Goal: Task Accomplishment & Management: Use online tool/utility

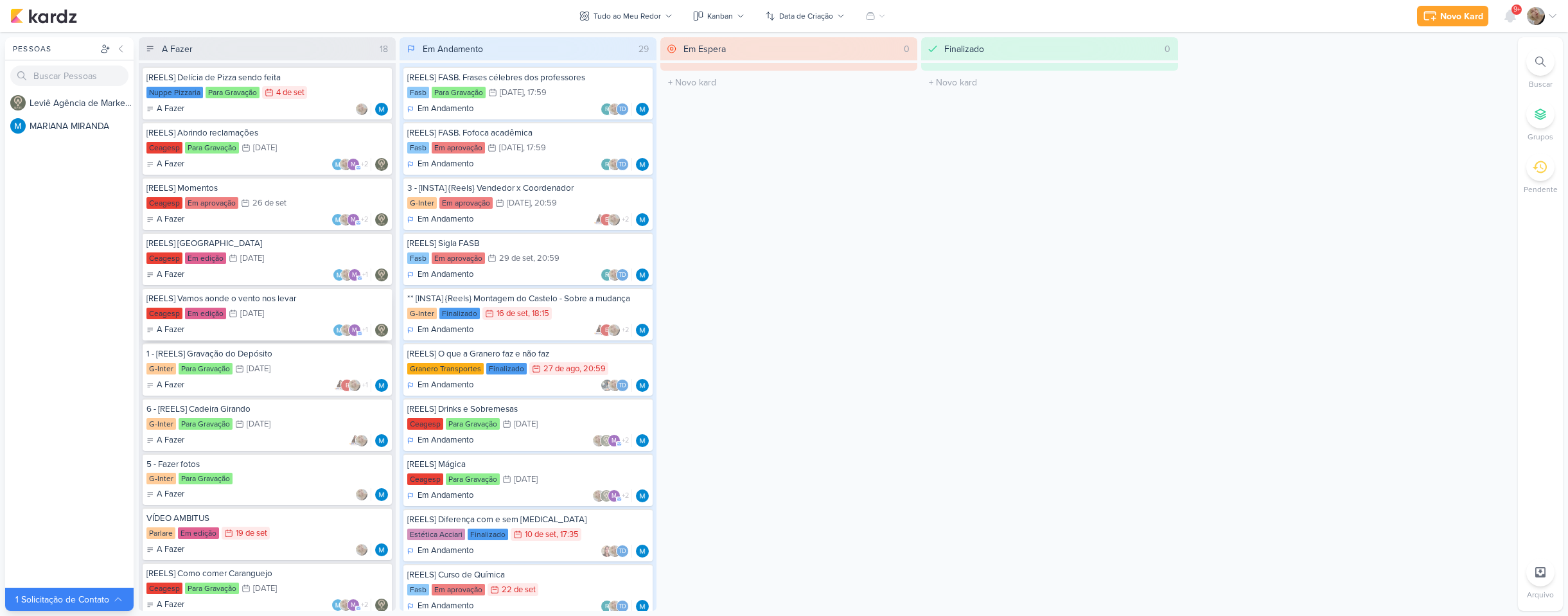
click at [264, 309] on div "[DATE]" at bounding box center [252, 313] width 24 height 9
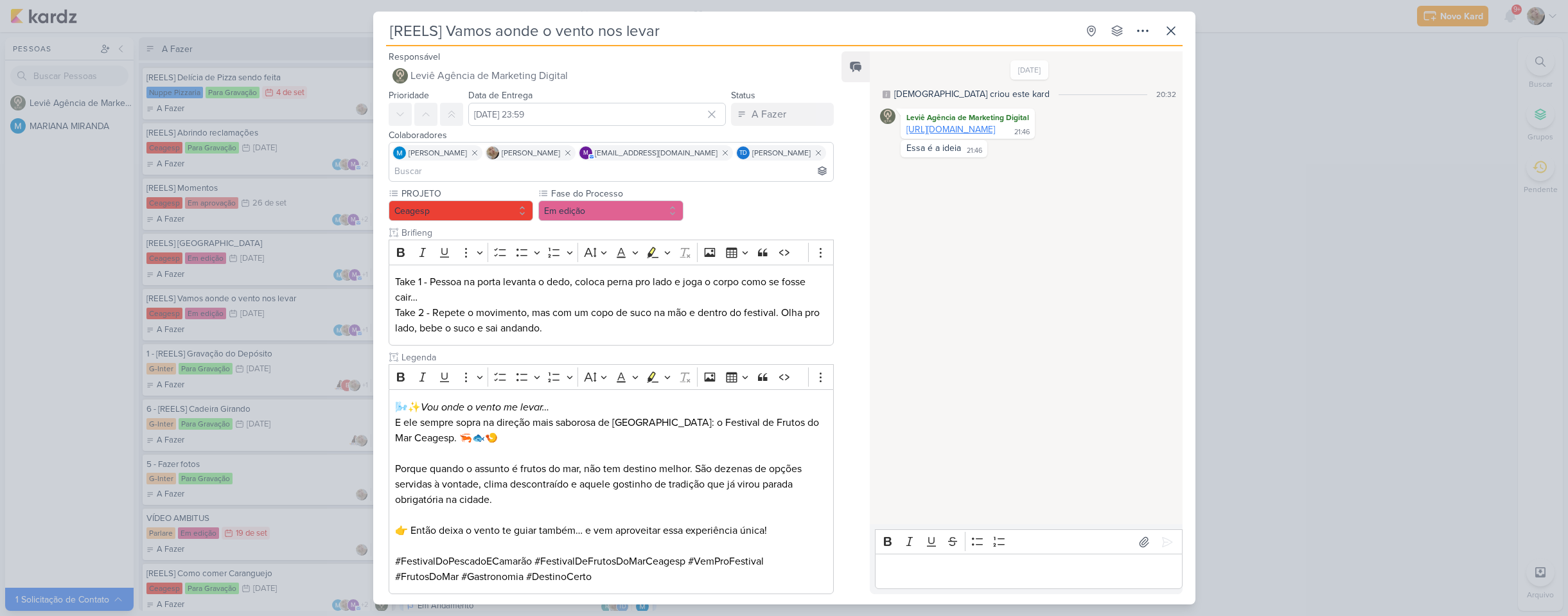
click at [934, 133] on link "[URL][DOMAIN_NAME]" at bounding box center [951, 129] width 89 height 11
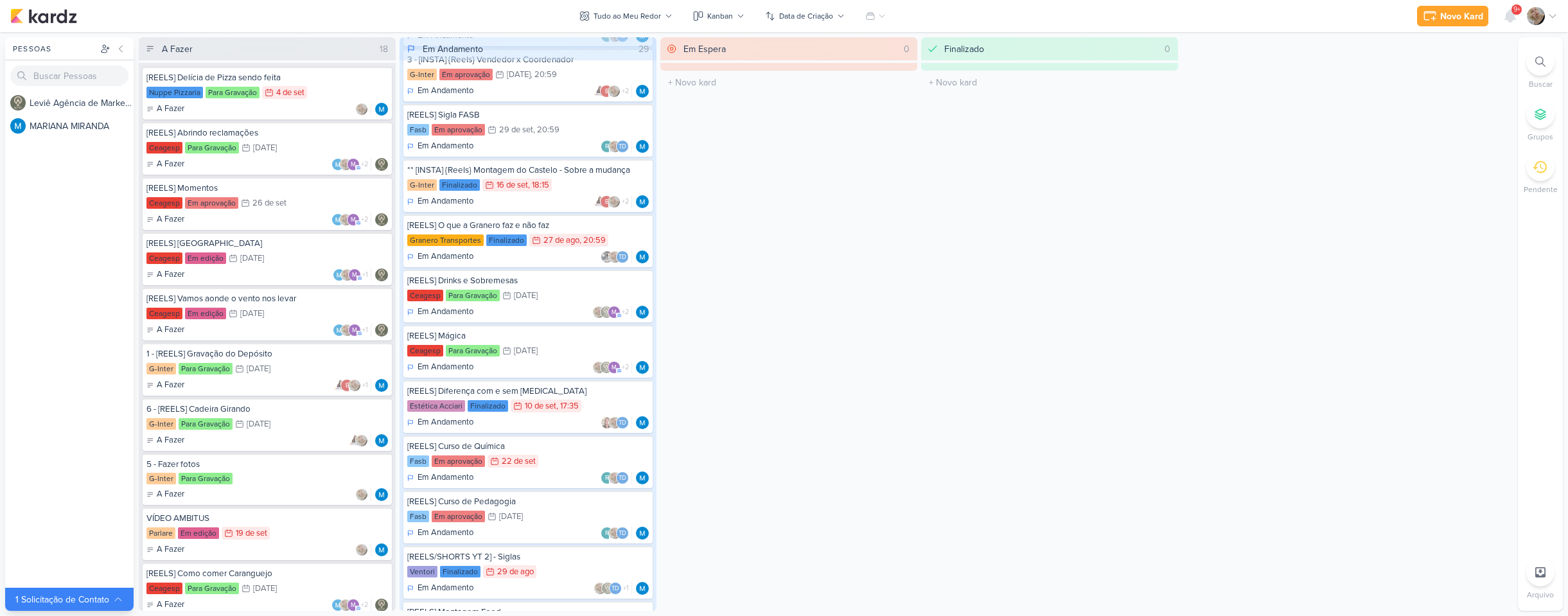
scroll to position [193, 0]
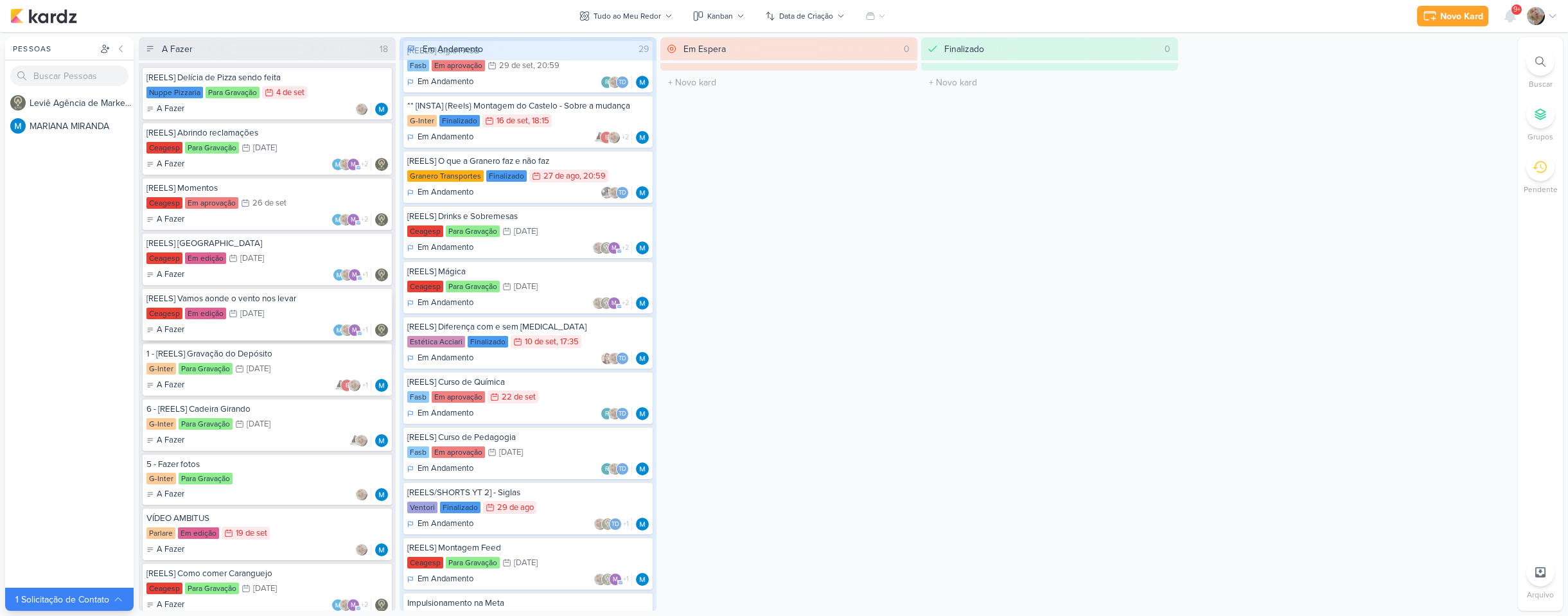
click at [275, 320] on div "Ceagesp Em edição 28/9 [DATE]" at bounding box center [267, 314] width 242 height 14
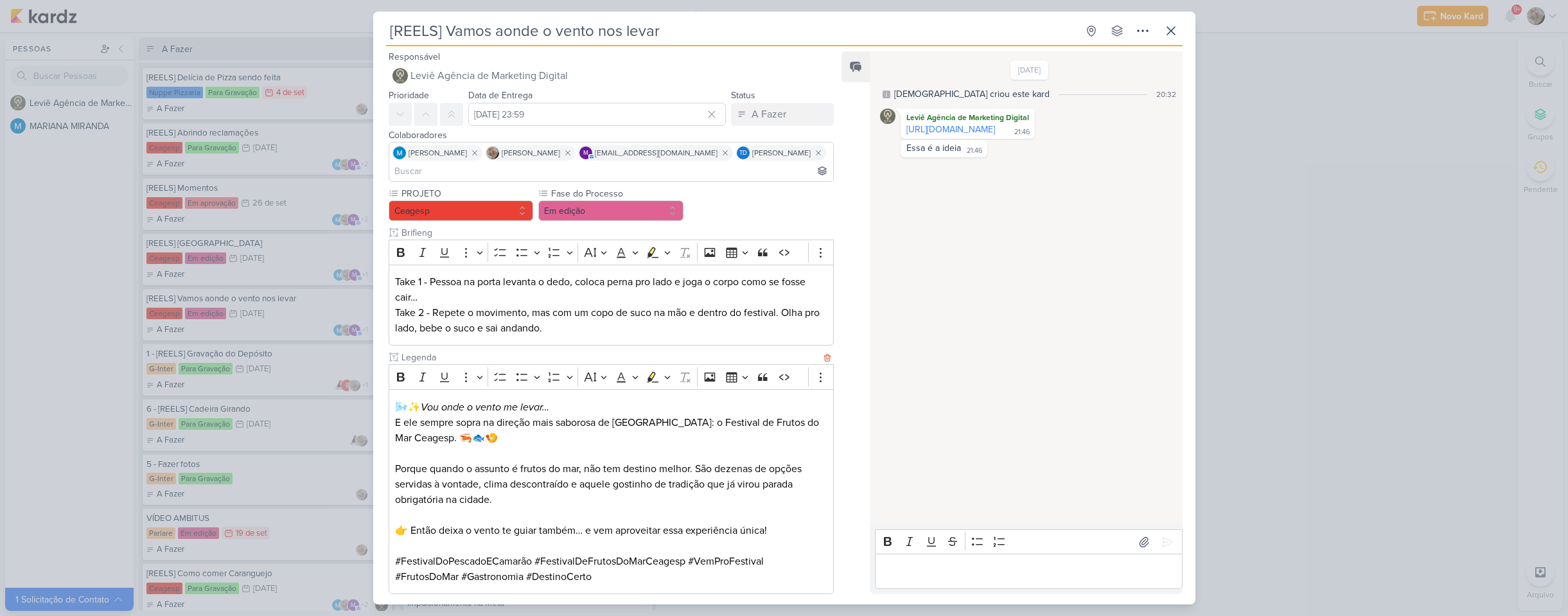
scroll to position [53, 0]
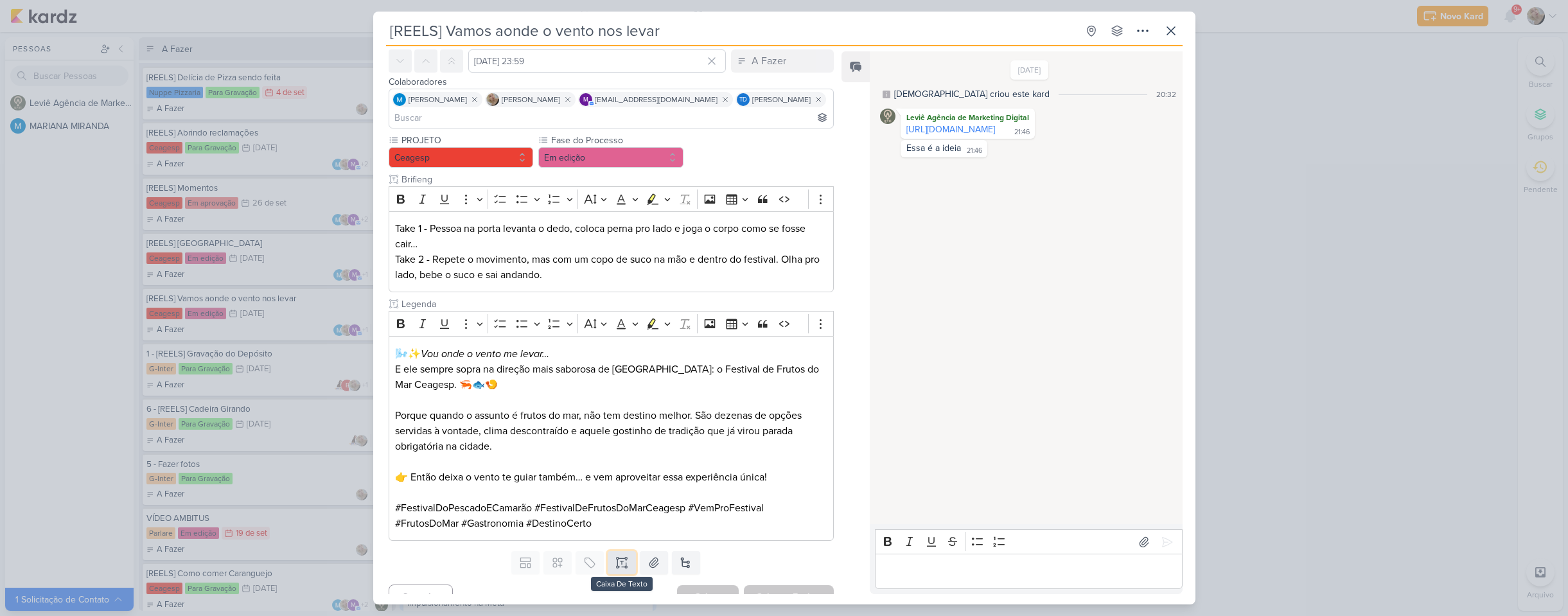
click at [620, 561] on icon at bounding box center [622, 561] width 3 height 0
click at [512, 545] on input "text" at bounding box center [610, 552] width 423 height 13
click at [510, 545] on input "text" at bounding box center [610, 552] width 423 height 13
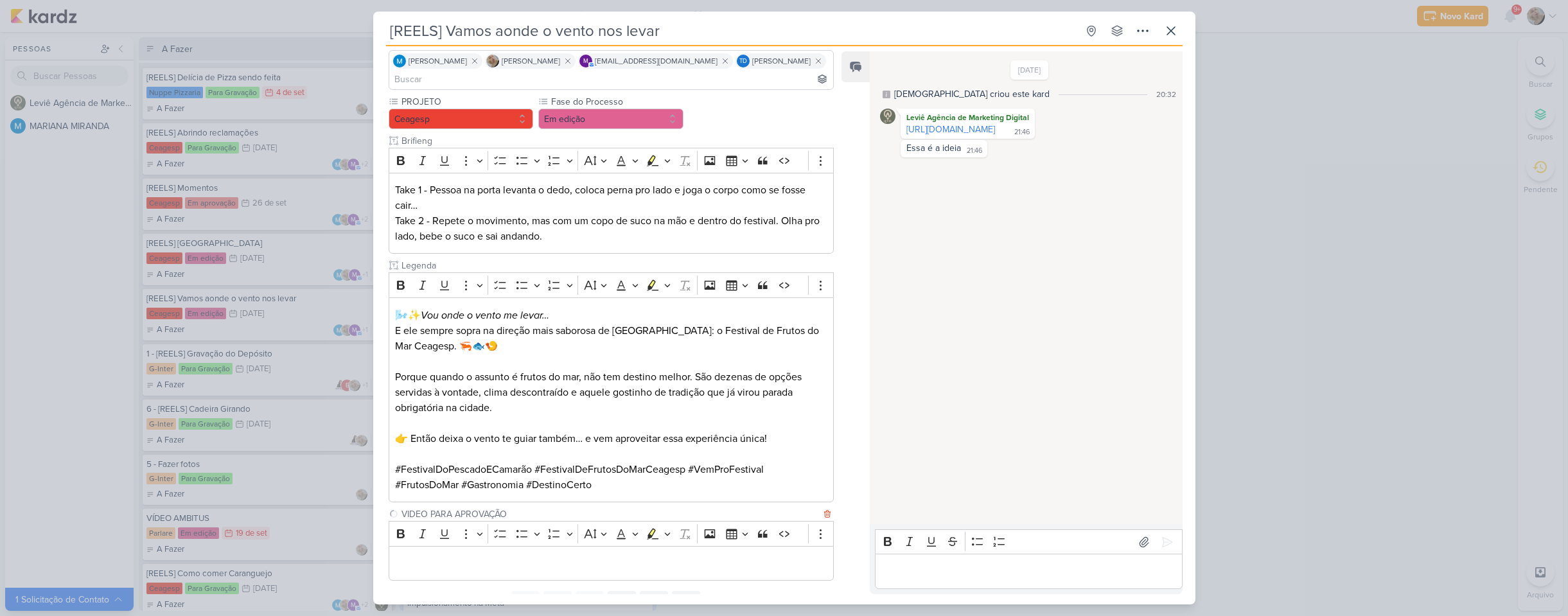
scroll to position [132, 0]
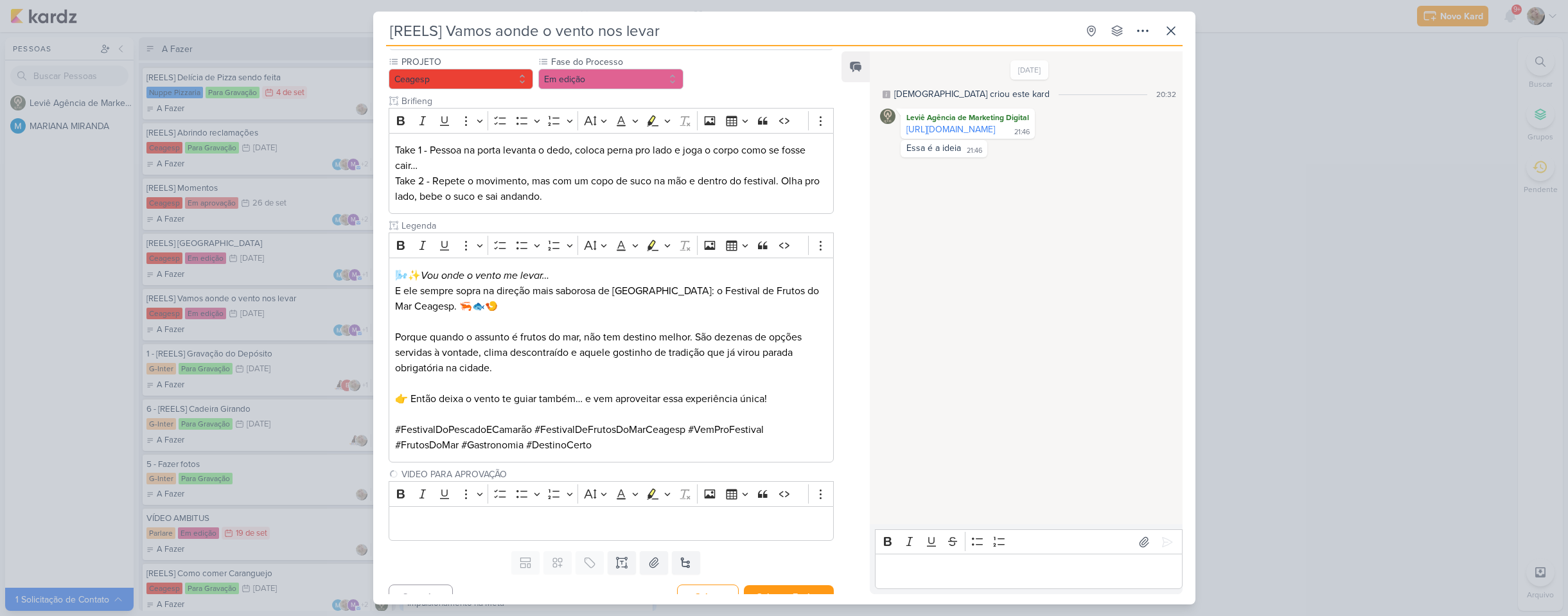
type input "VIDEO PARA APROVAÇÃO"
click at [501, 515] on p "Editor editing area: main" at bounding box center [611, 522] width 431 height 15
click at [797, 585] on button "Salvar e Fechar" at bounding box center [788, 597] width 90 height 24
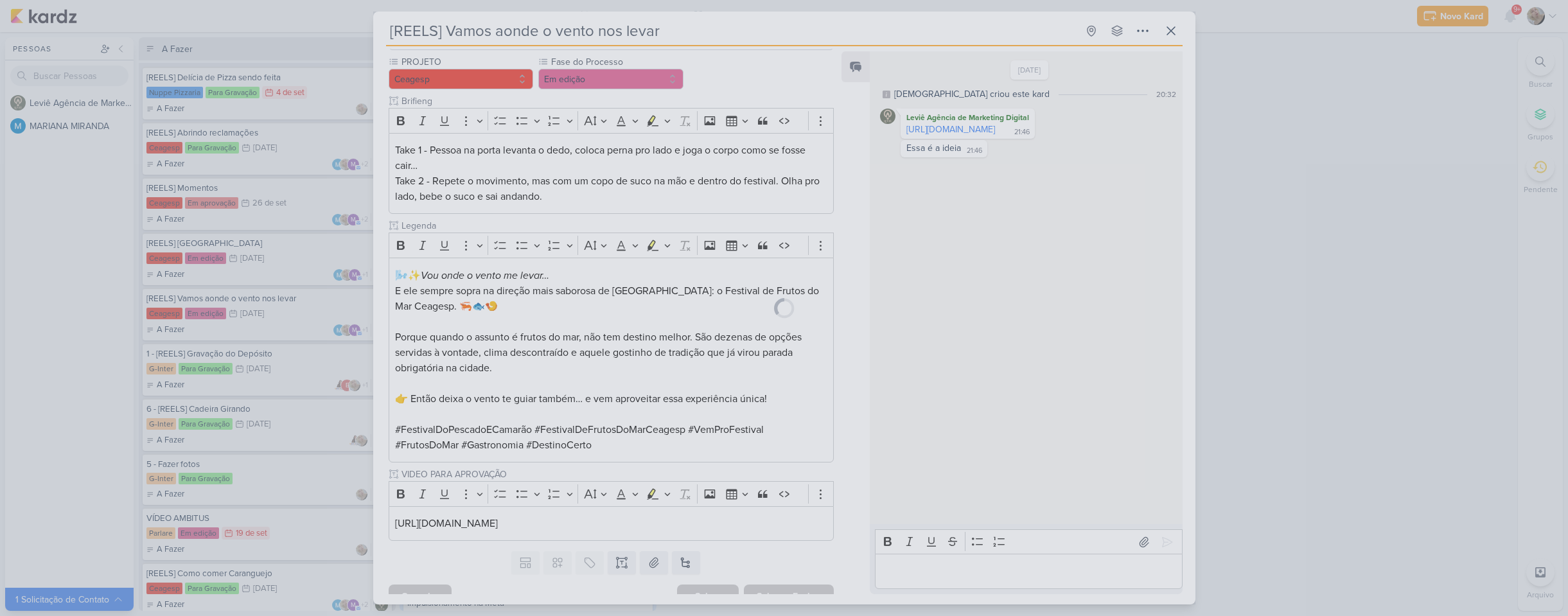
scroll to position [130, 0]
